Goal: Task Accomplishment & Management: Complete application form

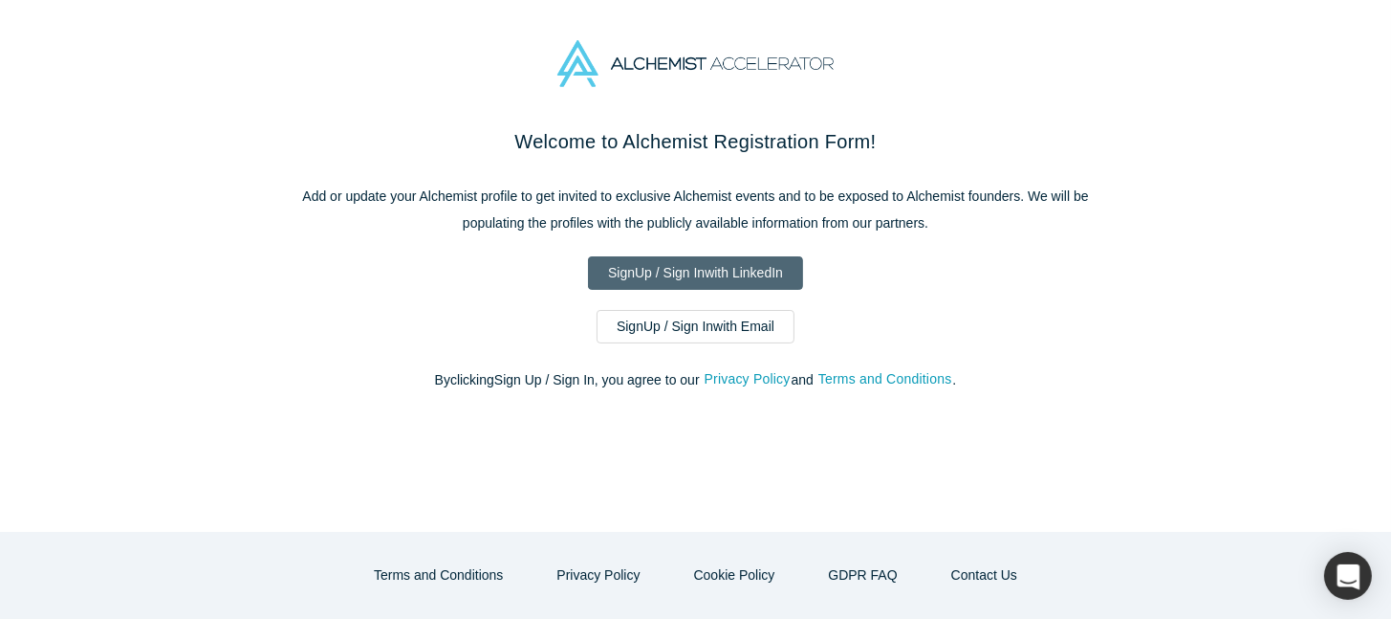
click at [750, 269] on link "Sign Up / Sign In with LinkedIn" at bounding box center [695, 272] width 215 height 33
